Goal: Task Accomplishment & Management: Use online tool/utility

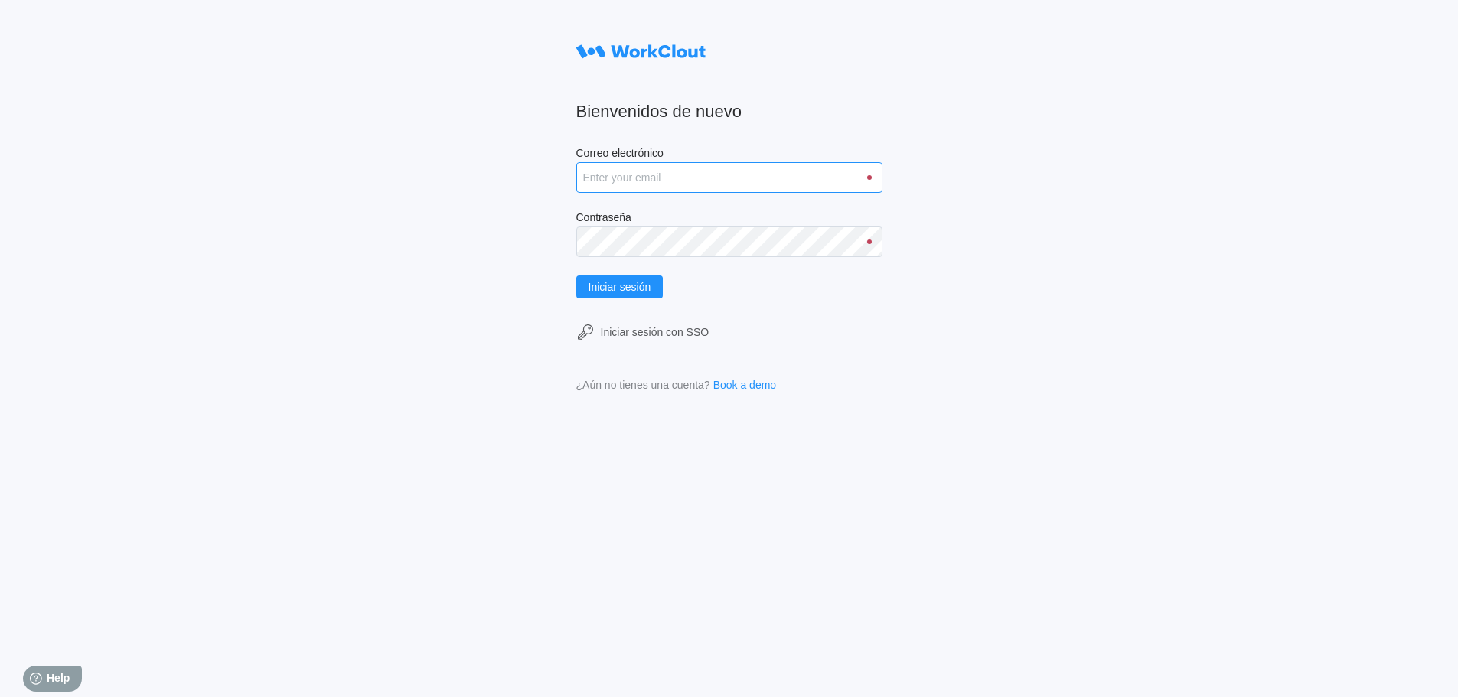
click at [638, 178] on input "Correo electrónico" at bounding box center [729, 177] width 306 height 31
type input "[PERSON_NAME][EMAIL_ADDRESS][PERSON_NAME][DOMAIN_NAME]"
click at [576, 276] on button "Iniciar sesión" at bounding box center [619, 287] width 87 height 23
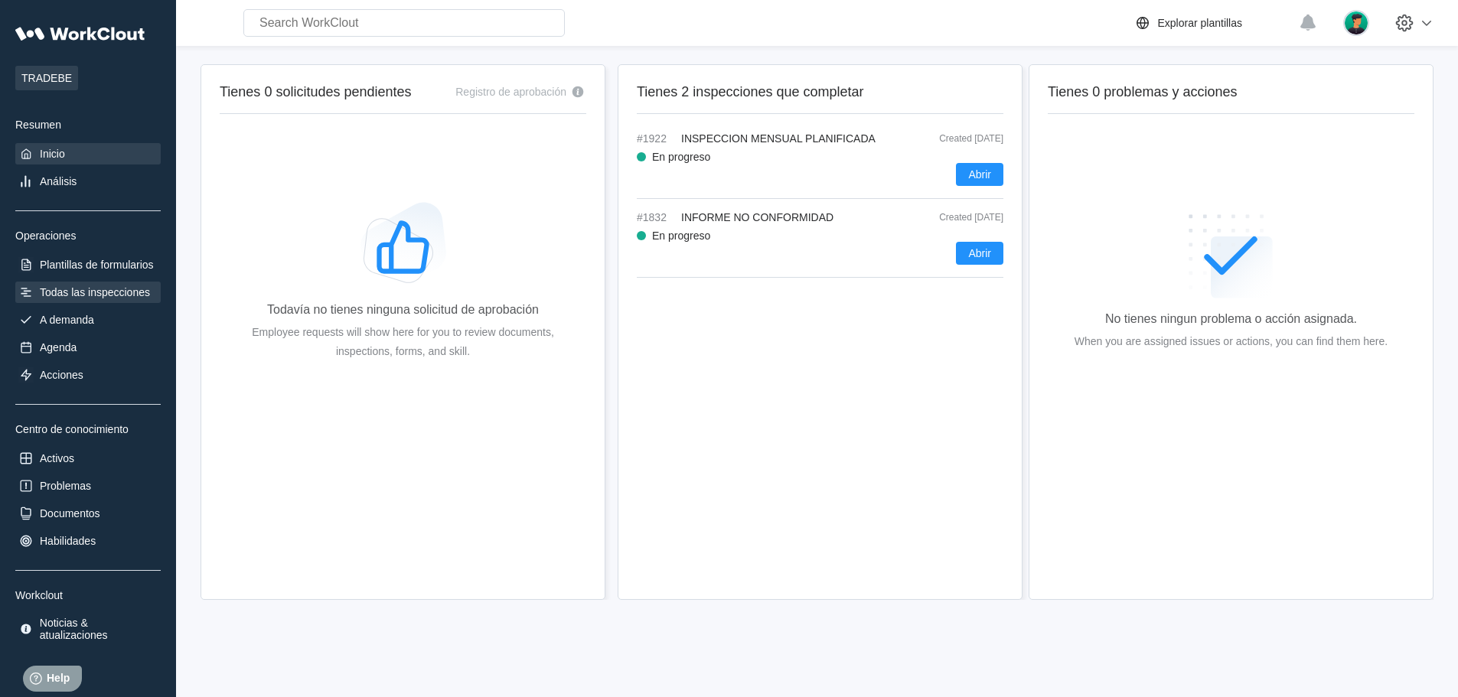
click at [83, 291] on div "Todas las inspecciones" at bounding box center [95, 292] width 110 height 12
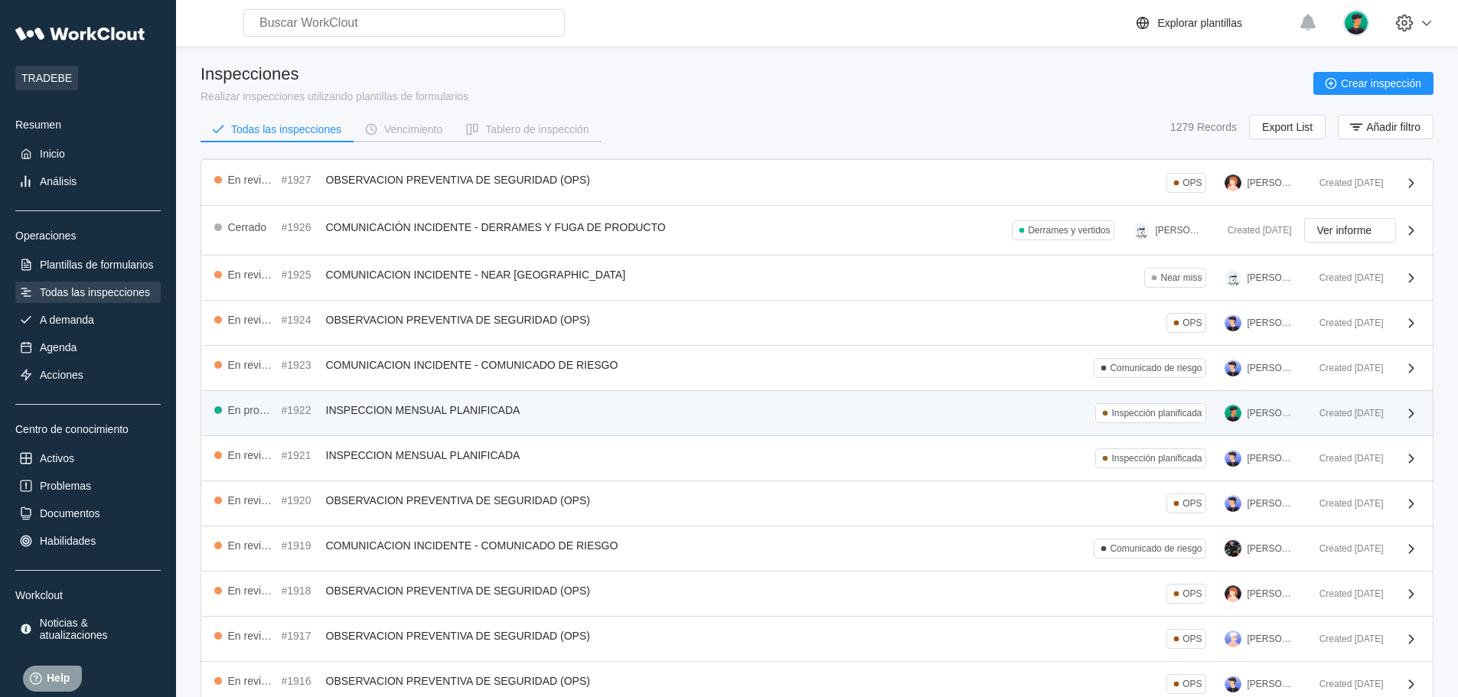
click at [1022, 415] on div "En progreso #1922 INSPECCION MENSUAL PLANIFICADA Inspección planificada [PERSON…" at bounding box center [760, 413] width 1093 height 20
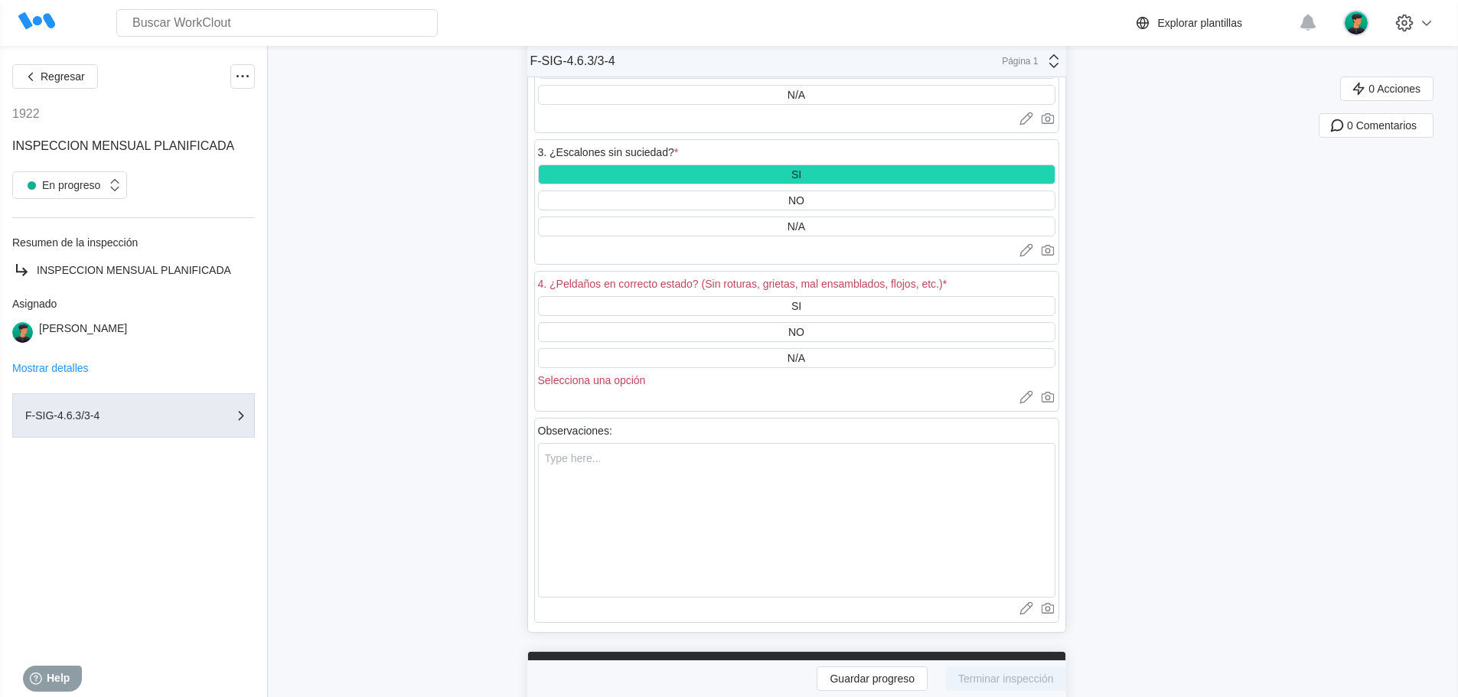
scroll to position [43109, 0]
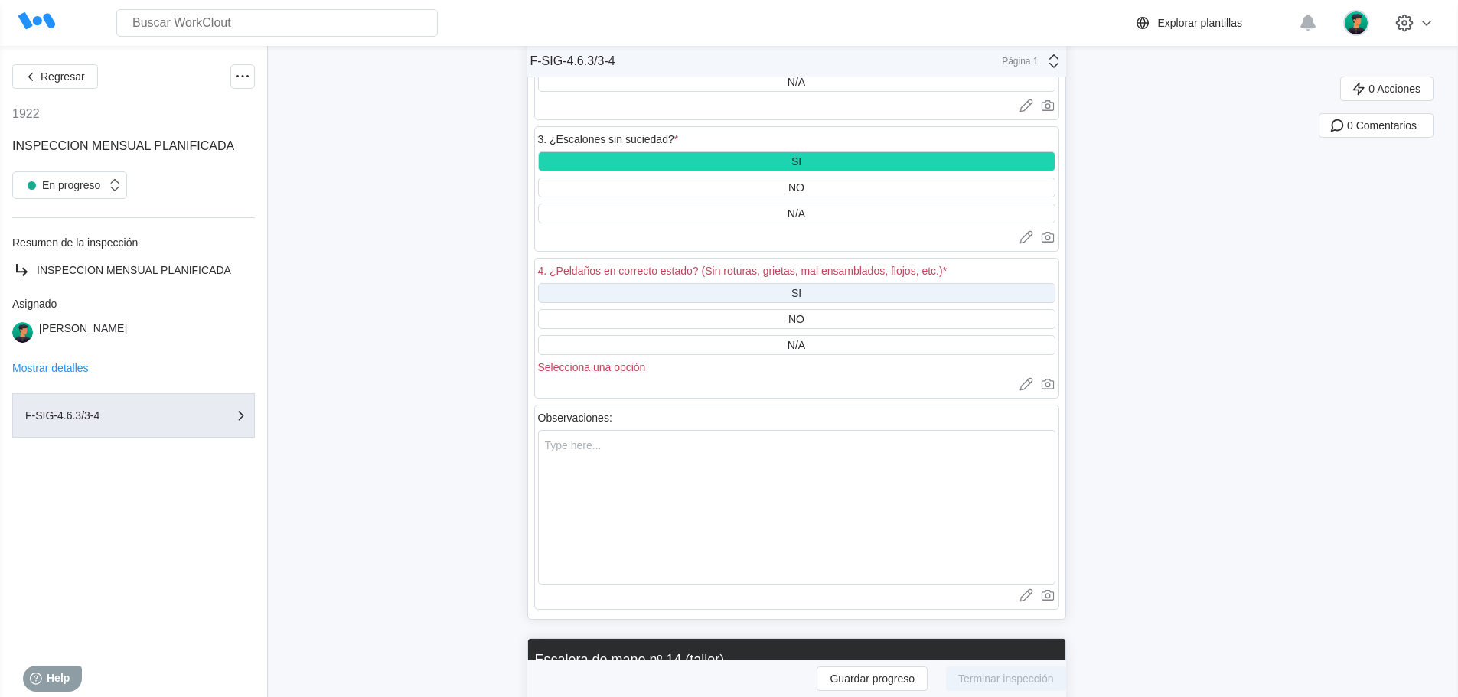
click at [825, 285] on div "SI" at bounding box center [796, 293] width 517 height 20
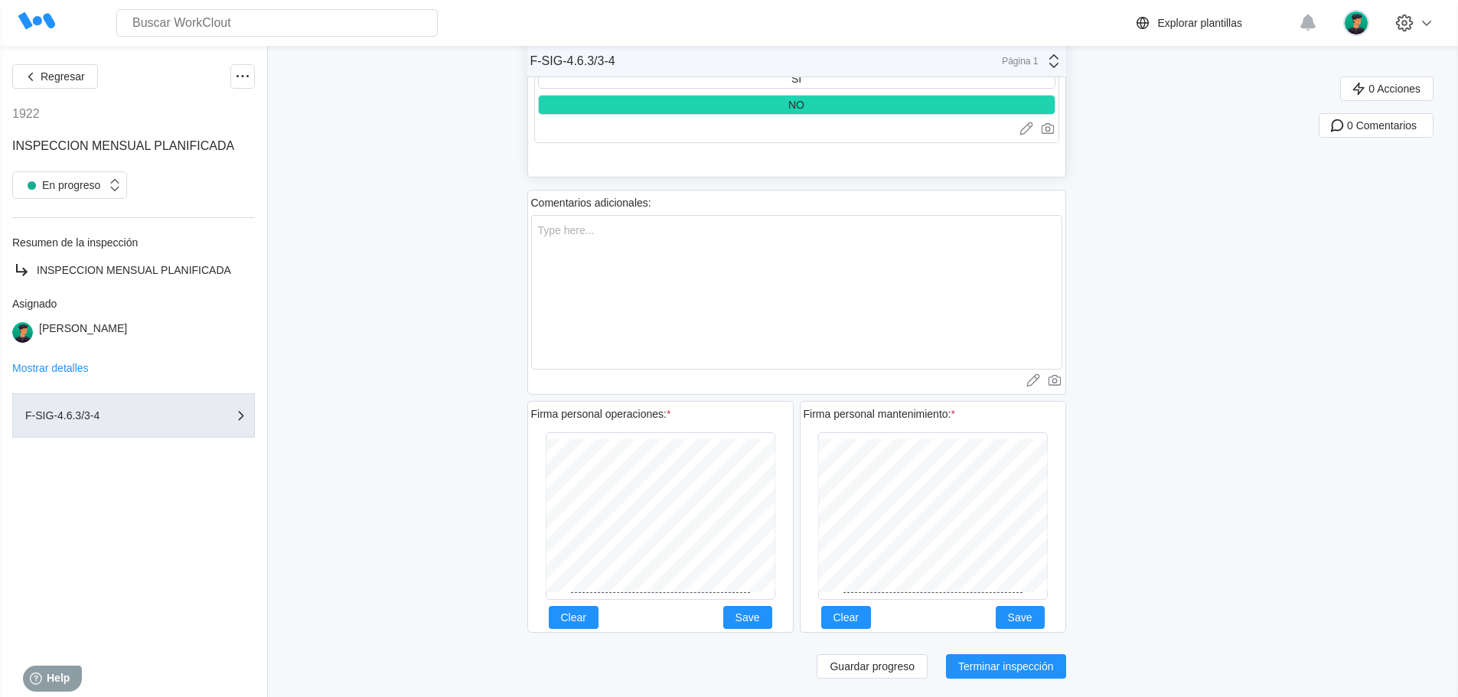
scroll to position [54799, 0]
click at [1005, 667] on span "Terminar inspección" at bounding box center [1006, 666] width 96 height 11
